Goal: Task Accomplishment & Management: Use online tool/utility

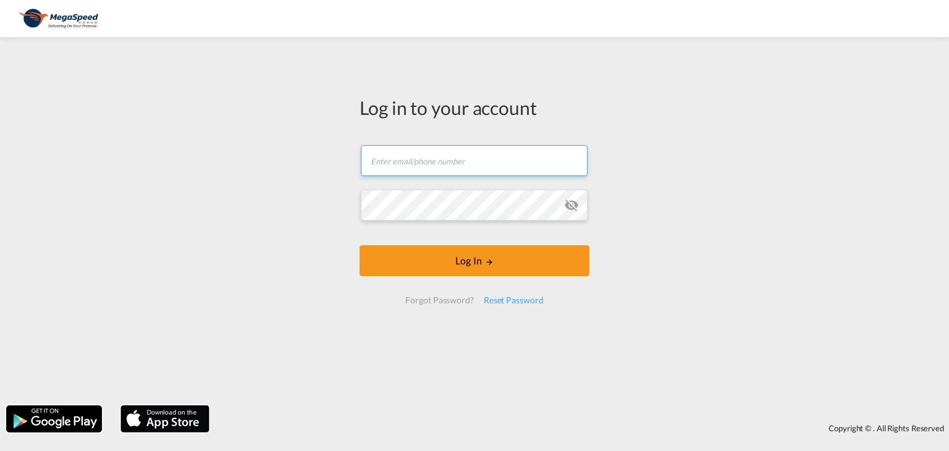
click at [511, 159] on input "text" at bounding box center [474, 160] width 227 height 31
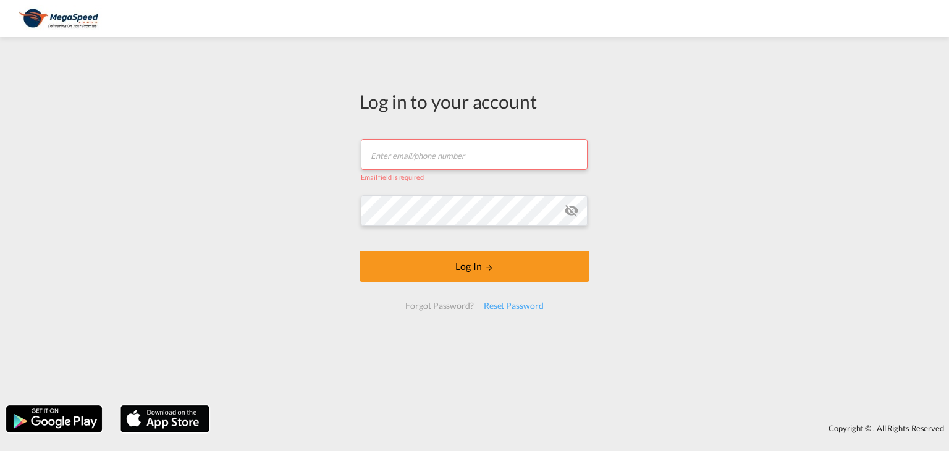
type input "[PERSON_NAME][EMAIL_ADDRESS][DOMAIN_NAME]"
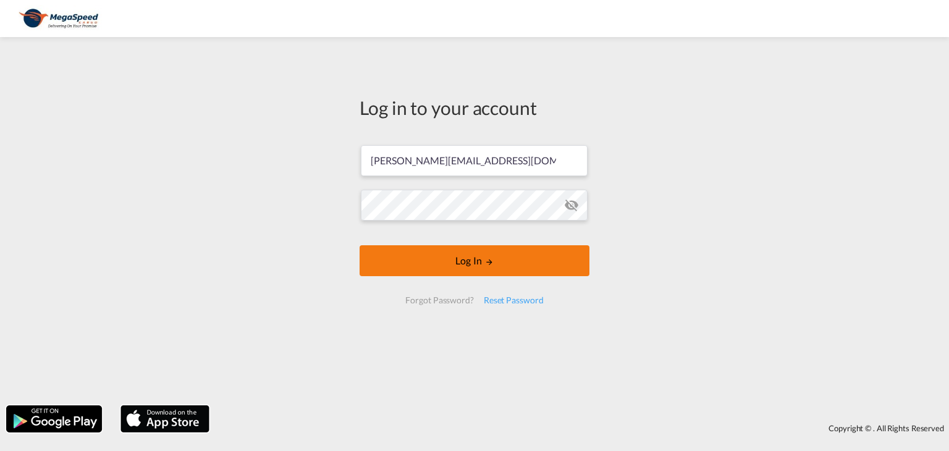
click at [530, 258] on button "Log In" at bounding box center [475, 260] width 230 height 31
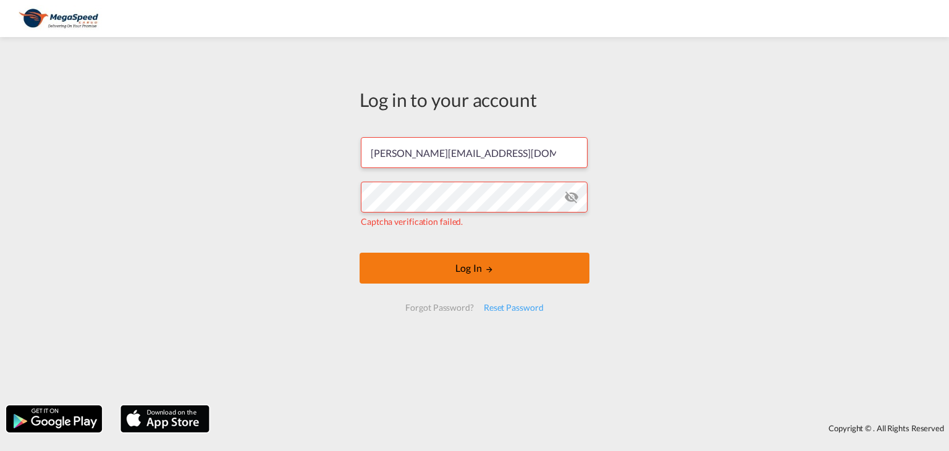
click at [467, 268] on button "Log In" at bounding box center [475, 268] width 230 height 31
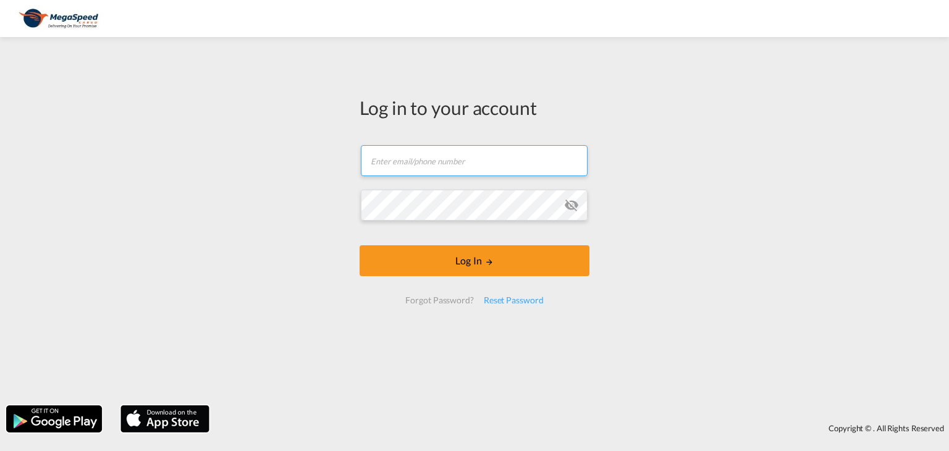
click at [413, 173] on input "text" at bounding box center [474, 160] width 227 height 31
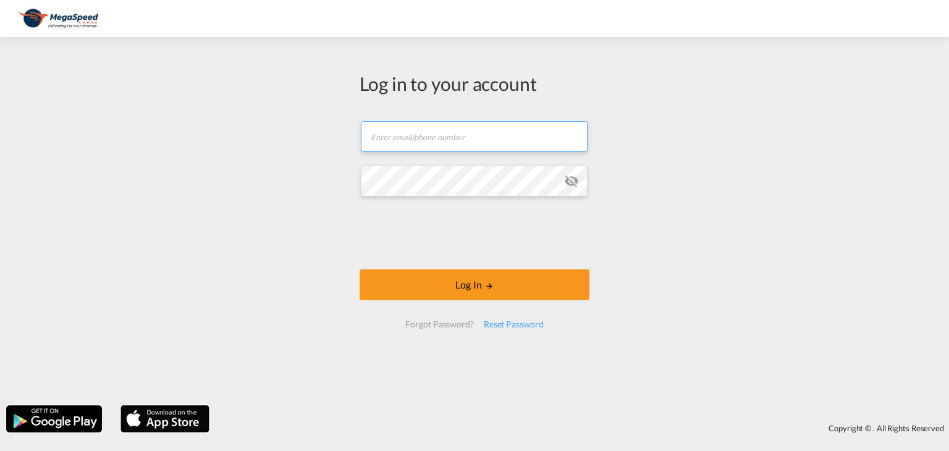
type input "[PERSON_NAME][EMAIL_ADDRESS][DOMAIN_NAME]"
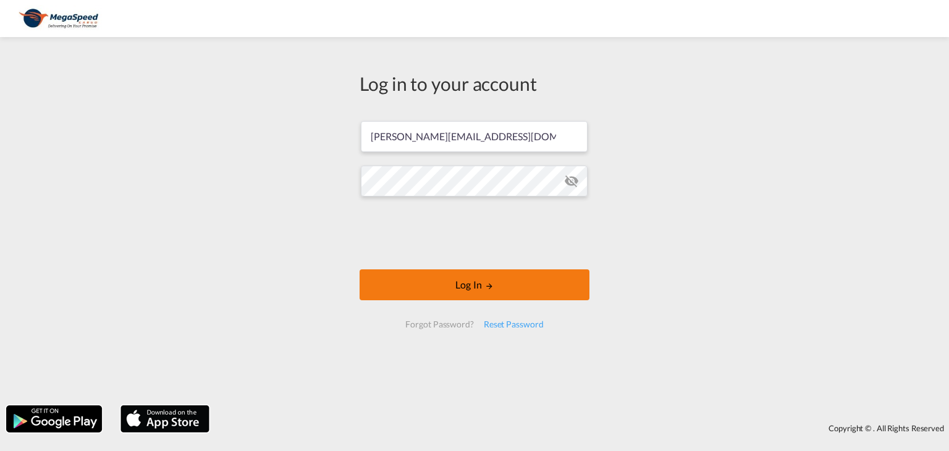
click at [500, 275] on button "Log In" at bounding box center [475, 284] width 230 height 31
